Goal: Transaction & Acquisition: Register for event/course

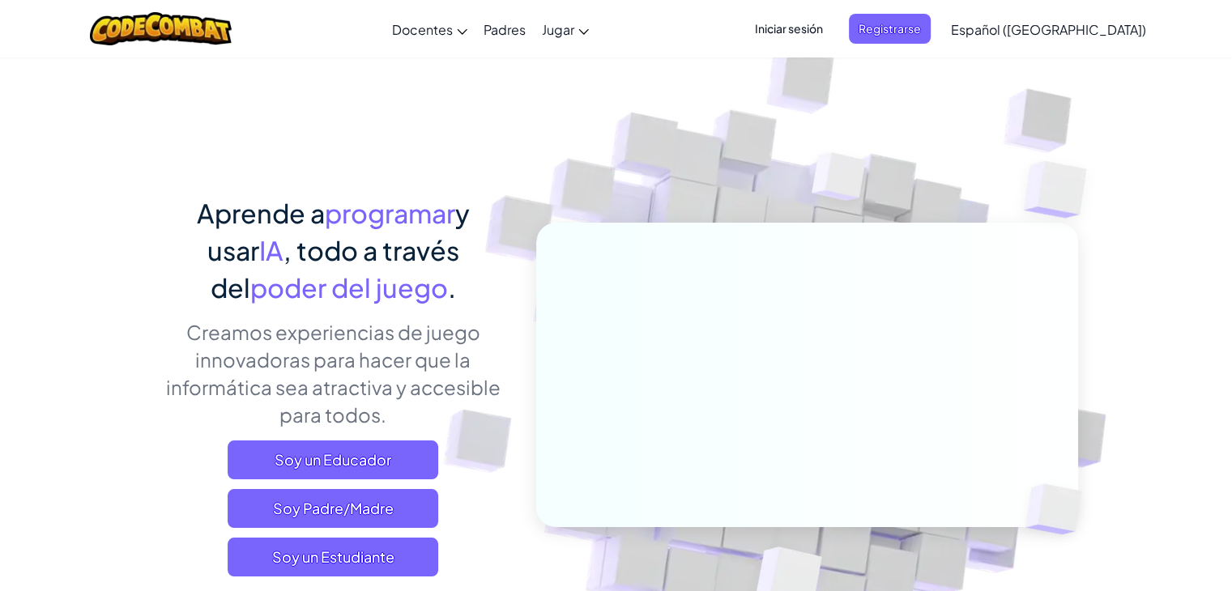
click at [829, 21] on span "Iniciar sesión" at bounding box center [788, 29] width 87 height 30
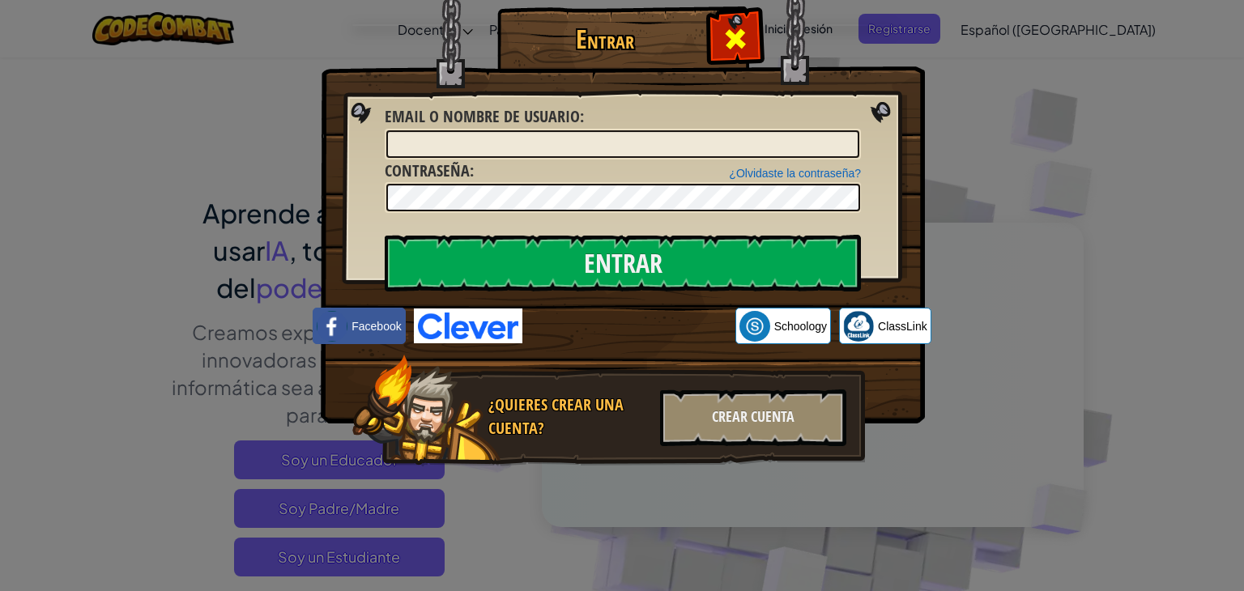
click at [740, 43] on span at bounding box center [736, 39] width 26 height 26
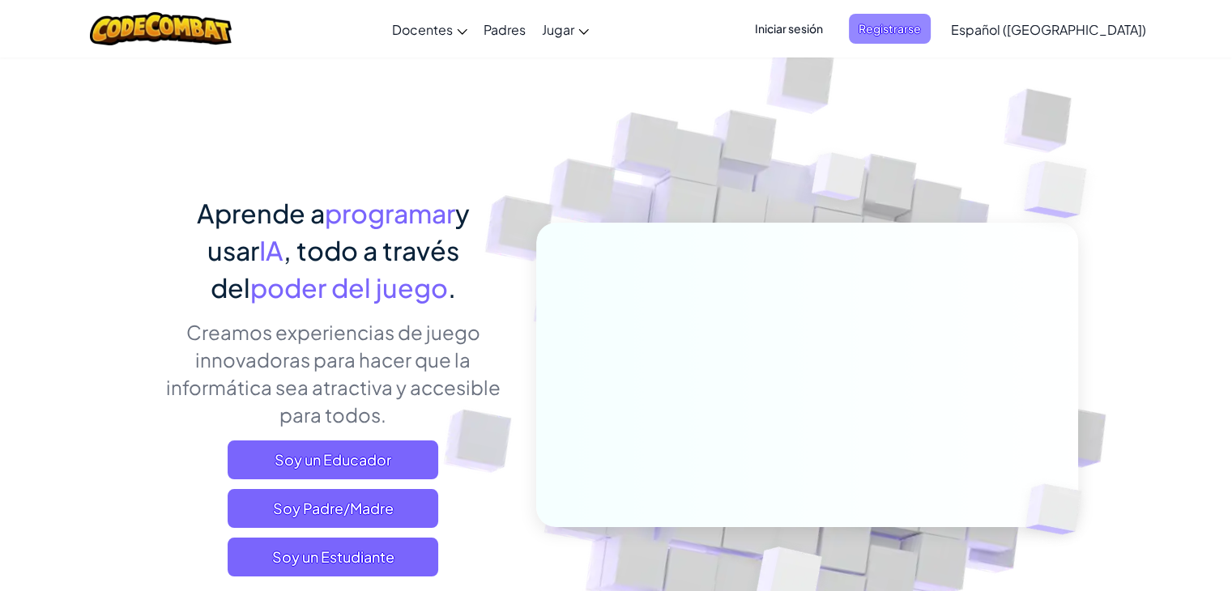
click at [931, 27] on span "Registrarse" at bounding box center [890, 29] width 82 height 30
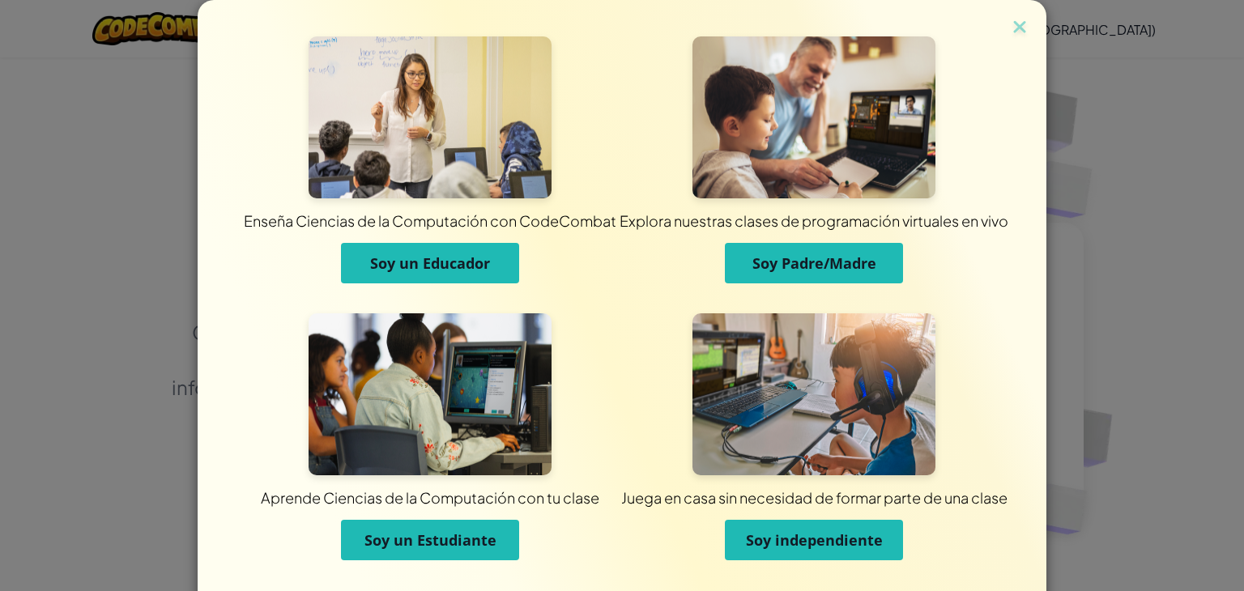
click at [497, 532] on button "Soy un Estudiante" at bounding box center [430, 540] width 178 height 41
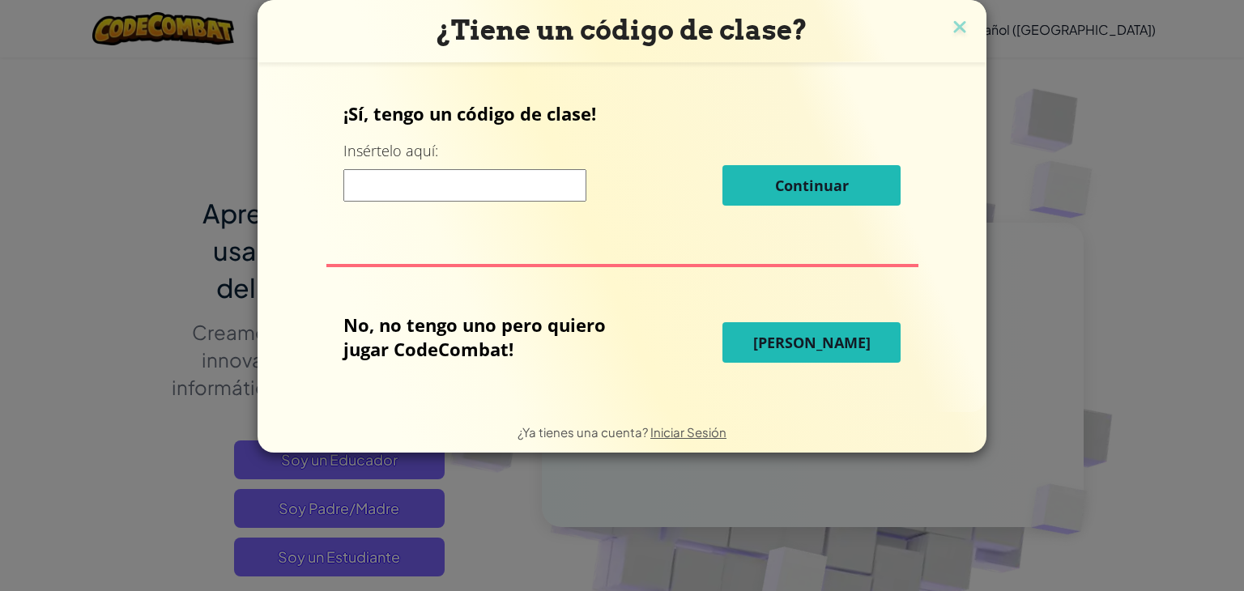
click at [504, 195] on input at bounding box center [464, 185] width 243 height 32
type input "EggLazyOld"
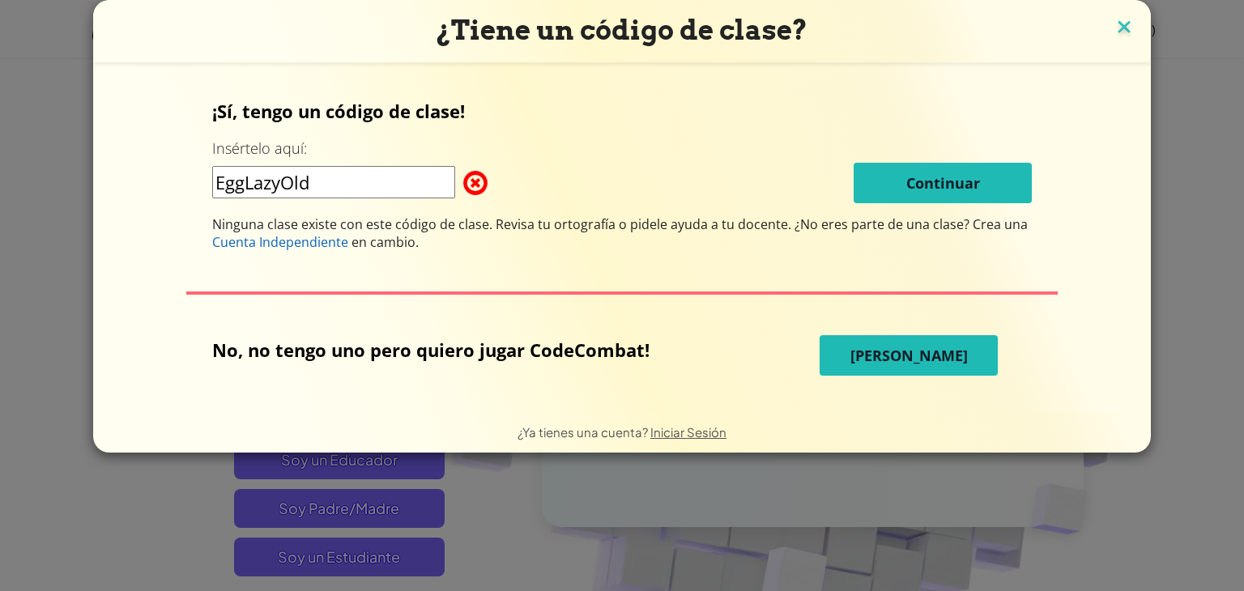
click at [1114, 22] on img at bounding box center [1124, 28] width 21 height 24
